Goal: Browse casually

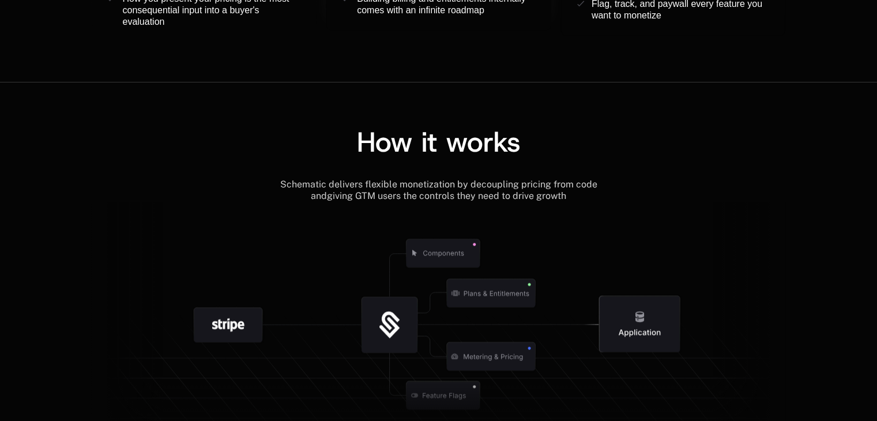
scroll to position [1269, 0]
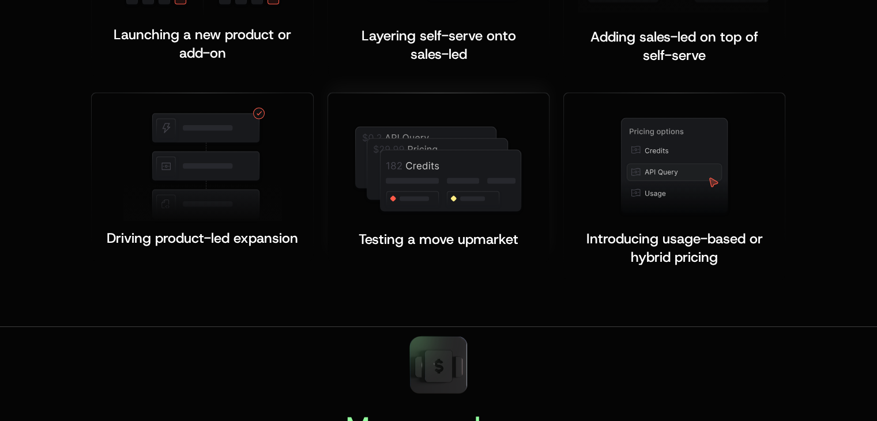
scroll to position [2422, 0]
